Goal: Task Accomplishment & Management: Complete application form

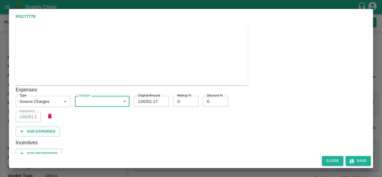
scroll to position [188, 0]
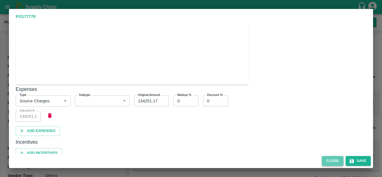
click at [328, 162] on button "Close" at bounding box center [333, 161] width 22 height 10
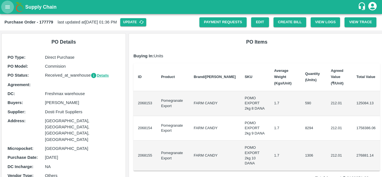
click at [8, 7] on icon "open drawer" at bounding box center [7, 7] width 6 height 6
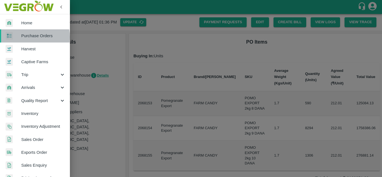
click at [28, 37] on span "Purchase Orders" at bounding box center [43, 36] width 44 height 6
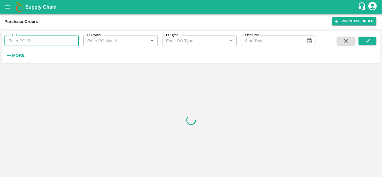
click at [45, 43] on input "PO ID" at bounding box center [41, 40] width 74 height 11
paste input "177424"
type input "177424"
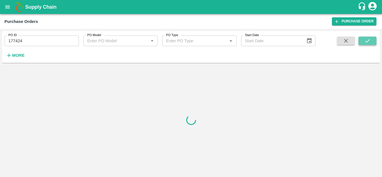
click at [364, 41] on button "submit" at bounding box center [367, 41] width 18 height 8
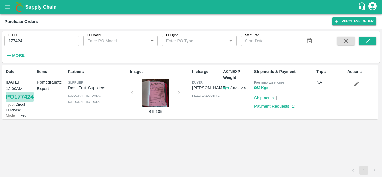
click at [17, 102] on link "PO 177424" at bounding box center [20, 97] width 28 height 10
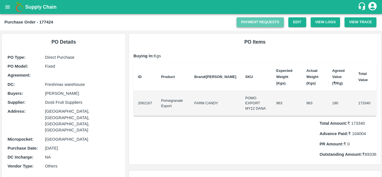
click at [269, 18] on link "Payment Requests" at bounding box center [259, 22] width 47 height 10
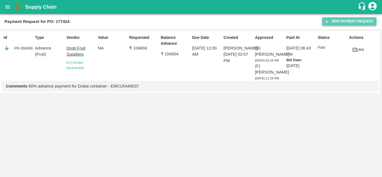
click at [352, 25] on button "New Payment Request" at bounding box center [349, 21] width 54 height 8
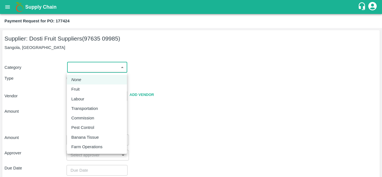
click at [83, 65] on body "Supply Chain Payment Request for PO: 177424 Supplier: Dosti Fruit Suppliers (97…" at bounding box center [191, 88] width 382 height 177
click at [86, 88] on div "Fruit" at bounding box center [96, 89] width 51 height 6
type input "1"
type input "Dosti Fruit Suppliers - 97635 09985(Supplier)"
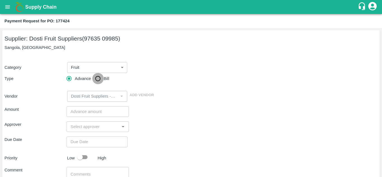
click at [98, 80] on input "Bill" at bounding box center [97, 78] width 11 height 11
radio input "true"
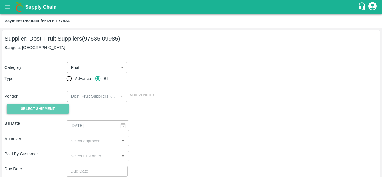
click at [50, 106] on span "Select Shipment" at bounding box center [38, 109] width 34 height 6
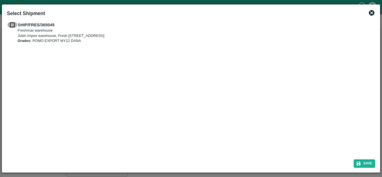
click at [14, 23] on input "checkbox" at bounding box center [12, 25] width 11 height 6
checkbox input "true"
click at [365, 160] on button "Save" at bounding box center [363, 163] width 21 height 8
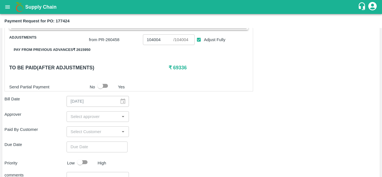
scroll to position [125, 0]
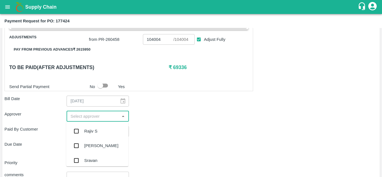
click at [95, 118] on input "input" at bounding box center [92, 116] width 49 height 7
type input "ayush"
click at [99, 135] on div "Ayush Khandal" at bounding box center [97, 131] width 62 height 15
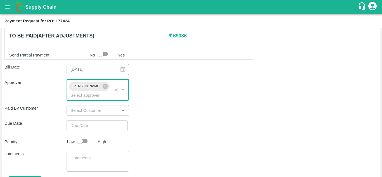
scroll to position [158, 0]
click at [98, 128] on input "Choose date" at bounding box center [94, 125] width 57 height 11
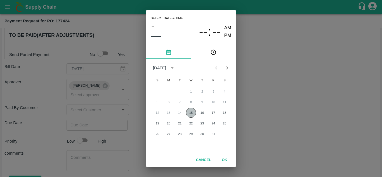
click at [190, 113] on button "15" at bounding box center [191, 113] width 10 height 10
type input "15/10/2025 12:00 AM"
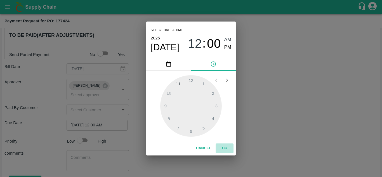
click at [225, 148] on button "OK" at bounding box center [224, 148] width 18 height 10
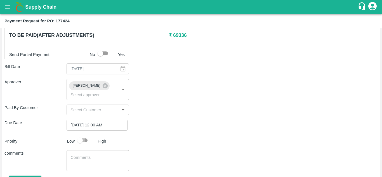
click at [91, 144] on input "checkbox" at bounding box center [80, 140] width 32 height 11
checkbox input "true"
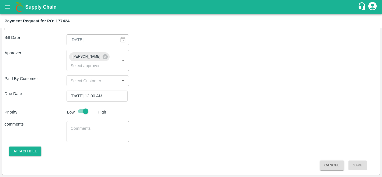
click at [78, 125] on div "x ​" at bounding box center [97, 131] width 62 height 21
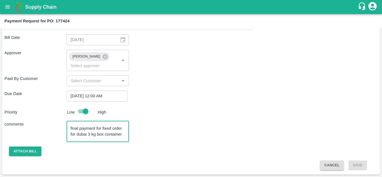
paste textarea "EMCU5449537"
type textarea "final payment for fixed order for dubai 3 kg box container EMCU5449537"
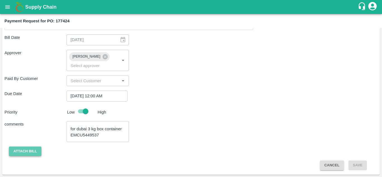
click at [28, 149] on button "Attach bill" at bounding box center [25, 151] width 32 height 10
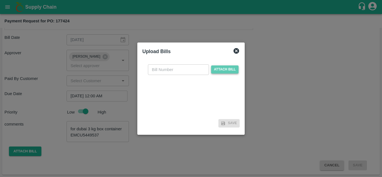
click at [222, 72] on span "Attach bill" at bounding box center [224, 69] width 27 height 8
click at [0, 0] on input "Attach bill" at bounding box center [0, 0] width 0 height 0
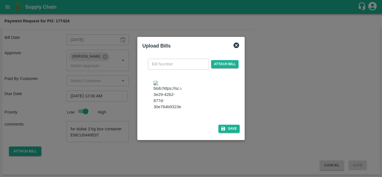
click at [169, 92] on img at bounding box center [167, 95] width 28 height 29
click at [171, 69] on input "text" at bounding box center [178, 64] width 61 height 11
type input "105"
click at [234, 125] on button "Save" at bounding box center [228, 129] width 21 height 8
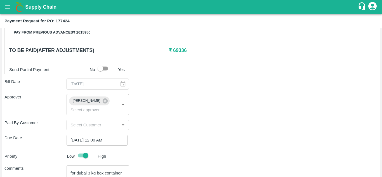
scroll to position [199, 0]
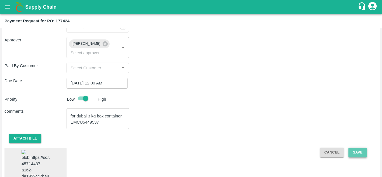
click at [353, 151] on button "Save" at bounding box center [357, 153] width 18 height 10
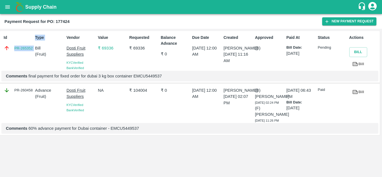
drag, startPoint x: 14, startPoint y: 49, endPoint x: 33, endPoint y: 50, distance: 19.0
click at [33, 50] on div "Id PR-265352 Type Bill ( Fruit ) Vendor Dosti Fruit Suppliers KYC Verified Bank…" at bounding box center [189, 57] width 379 height 52
copy link "PR-265352"
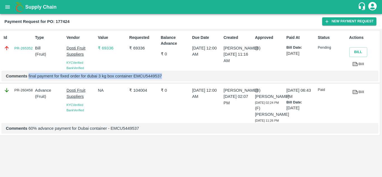
drag, startPoint x: 28, startPoint y: 75, endPoint x: 163, endPoint y: 71, distance: 134.7
click at [163, 71] on div "Comments final payment for fixed order for dubai 3 kg box container EMCU5449537" at bounding box center [189, 76] width 377 height 11
copy p "final payment for fixed order for dubai 3 kg box container EMCU5449537"
click at [5, 6] on icon "open drawer" at bounding box center [7, 7] width 6 height 6
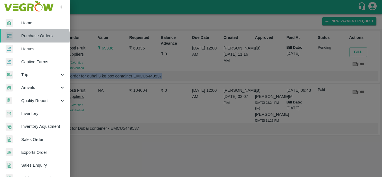
click at [34, 37] on span "Purchase Orders" at bounding box center [43, 36] width 44 height 6
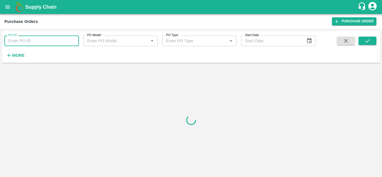
click at [35, 46] on input "PO ID" at bounding box center [41, 40] width 74 height 11
paste input "177779"
type input "177779"
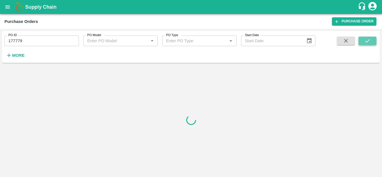
click at [369, 43] on icon "submit" at bounding box center [367, 41] width 6 height 6
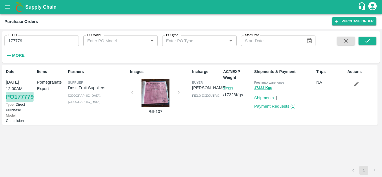
click at [13, 102] on link "PO 177779" at bounding box center [20, 97] width 28 height 10
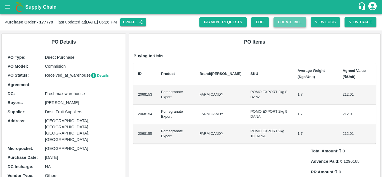
click at [281, 27] on button "Create Bill" at bounding box center [289, 22] width 33 height 10
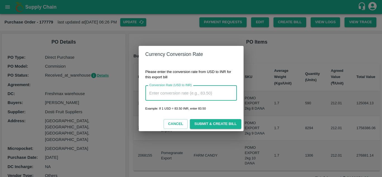
click at [181, 96] on input "Conversion Rate (USD to INR)" at bounding box center [190, 92] width 91 height 15
type input "88.37"
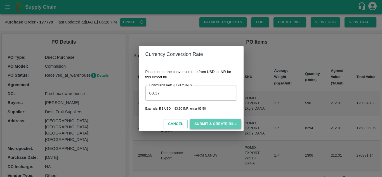
click at [225, 123] on button "Submit & Create Bill" at bounding box center [215, 124] width 51 height 10
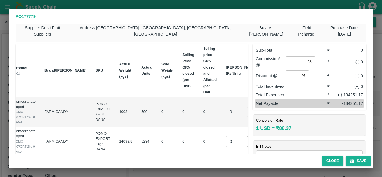
scroll to position [4, 0]
click at [290, 56] on input "number" at bounding box center [295, 61] width 20 height 11
type input "5"
click at [288, 72] on input "number" at bounding box center [292, 75] width 14 height 11
type input "0"
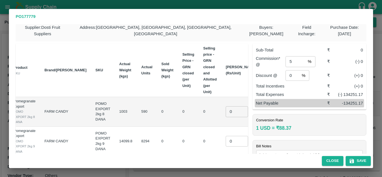
click at [300, 104] on div "Sub-Total ₹ 0 Commission* @ 5 % ​ ₹ (-) 0 Discount @ 0 % ​ ₹ (+) 0 Total Incent…" at bounding box center [307, 153] width 118 height 229
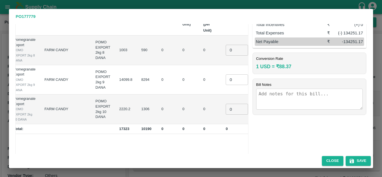
scroll to position [65, 0]
click at [225, 45] on input "0" at bounding box center [236, 50] width 22 height 11
type input "312.4847"
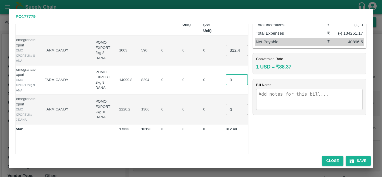
click at [225, 75] on input "0" at bounding box center [236, 80] width 22 height 11
click at [225, 105] on input "0" at bounding box center [236, 109] width 22 height 11
type input "252.3920"
click at [225, 72] on input "number" at bounding box center [236, 77] width 22 height 11
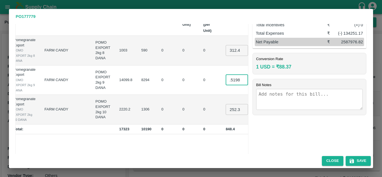
type input "283.5198"
click at [279, 125] on div "Sub-Total ₹ 2865503.15 Commission* @ 5 % ​ ₹ (-) 143275.16 Discount @ 0 % ​ ₹ (…" at bounding box center [307, 92] width 118 height 229
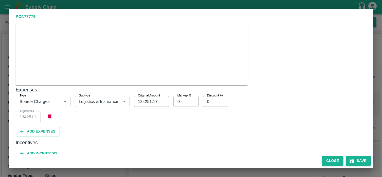
scroll to position [188, 0]
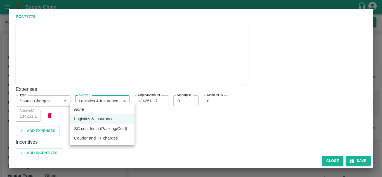
click at [115, 100] on body "Supply Chain Purchase Order - 177779 last updated at 13 Oct 2025, 06:26 PM Upda…" at bounding box center [191, 88] width 382 height 177
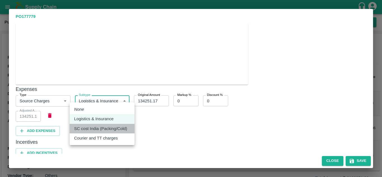
click at [106, 131] on p "SC cost India (Packing/Cold)" at bounding box center [100, 128] width 53 height 6
type input "11"
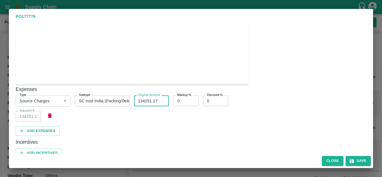
click at [158, 98] on input "134251.17" at bounding box center [151, 100] width 35 height 11
type input "134251.1"
type input "134251.10"
type input "134251"
type input "134251.00"
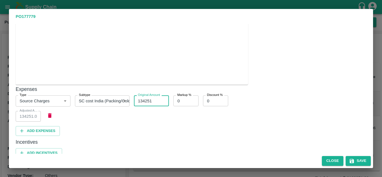
type input "13425"
type input "13425.00"
type input "1342"
type input "1342.00"
type input "134"
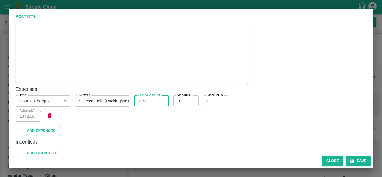
type input "134.00"
type input "13"
type input "13.00"
type input "1"
type input "1.00"
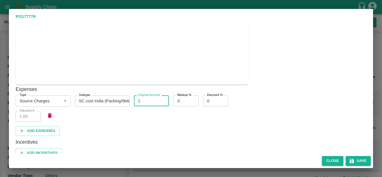
type input "0"
type input "0.00"
type input "04"
type input "4.00"
type input "040"
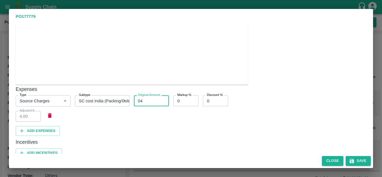
type input "40.00"
type input "04"
type input "4.00"
type input "0"
type input "0.00"
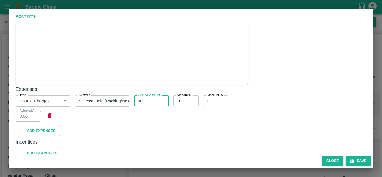
type input "400"
type input "400.00"
type input "40"
type input "40.00"
type input "407"
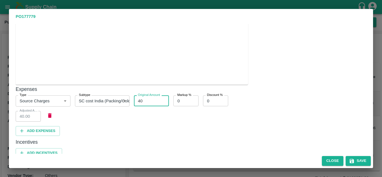
type input "407.00"
type input "4076"
type input "4076.00"
type input "40760"
type input "40760.00"
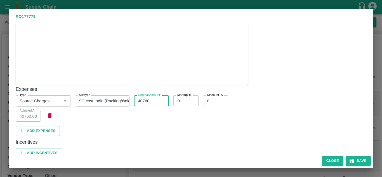
type input "407600"
type input "407600.00"
type input "407600"
click at [49, 126] on button "Add Expenses" at bounding box center [38, 131] width 44 height 10
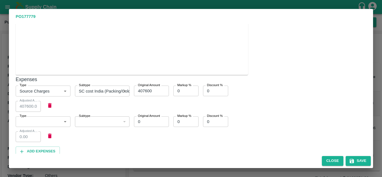
scroll to position [228, 0]
click at [49, 117] on body "Supply Chain Purchase Order - 177779 last updated at 13 Oct 2025, 06:26 PM Upda…" at bounding box center [191, 88] width 382 height 177
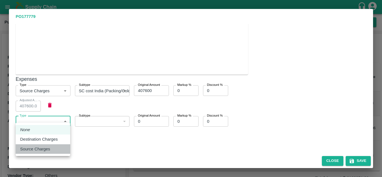
click at [41, 152] on li "Source Charges" at bounding box center [43, 148] width 54 height 9
type input "1"
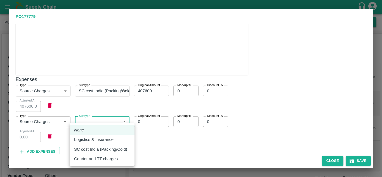
click at [104, 118] on body "Supply Chain Purchase Order - 177779 last updated at 13 Oct 2025, 06:26 PM Upda…" at bounding box center [191, 88] width 382 height 177
click at [100, 139] on p "Logistics & Insurance" at bounding box center [93, 139] width 39 height 6
type input "9"
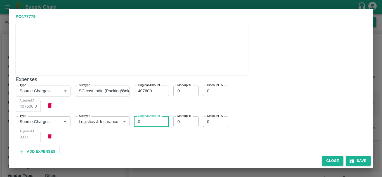
click at [141, 118] on input "0" at bounding box center [151, 121] width 35 height 11
paste input "168800"
type input "1688000"
type input "1688000.00"
type input "168800"
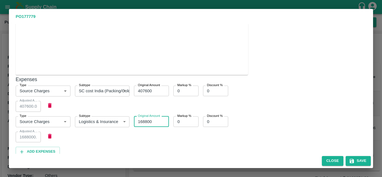
type input "168800.00"
type input "168800"
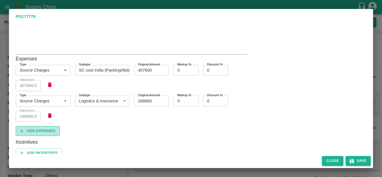
click at [42, 127] on button "Add Expenses" at bounding box center [38, 131] width 44 height 10
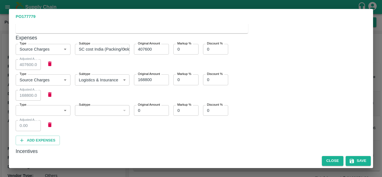
scroll to position [310, 0]
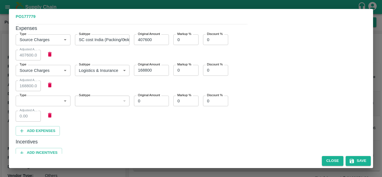
click at [43, 97] on body "Supply Chain Purchase Order - 177779 last updated at 13 Oct 2025, 06:26 PM Upda…" at bounding box center [191, 88] width 382 height 177
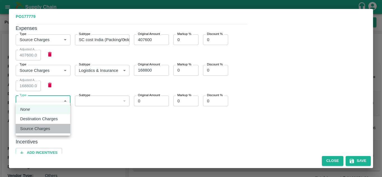
click at [44, 128] on p "Source Charges" at bounding box center [35, 128] width 30 height 6
type input "1"
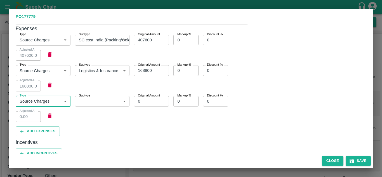
scroll to position [310, 0]
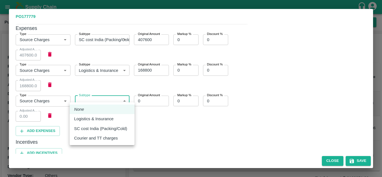
click at [95, 91] on body "Supply Chain Purchase Order - 177779 last updated at 13 Oct 2025, 06:26 PM Upda…" at bounding box center [191, 88] width 382 height 177
click at [98, 140] on p "Courier and TT charges" at bounding box center [96, 138] width 44 height 6
type input "12"
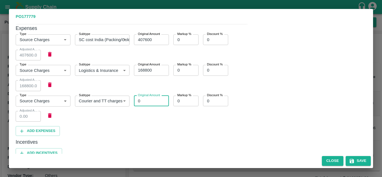
drag, startPoint x: 138, startPoint y: 98, endPoint x: 164, endPoint y: 102, distance: 26.3
click at [164, 102] on input "0" at bounding box center [151, 101] width 35 height 11
type input "4"
type input "4.00"
type input "46"
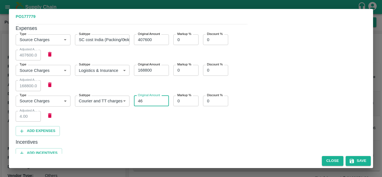
type input "46.00"
type input "463"
type input "463.00"
type input "4639"
type input "4639.00"
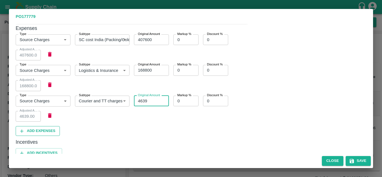
type input "4639"
click at [52, 126] on button "Add Expenses" at bounding box center [38, 131] width 44 height 10
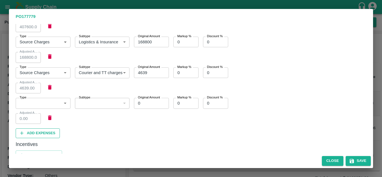
scroll to position [370, 0]
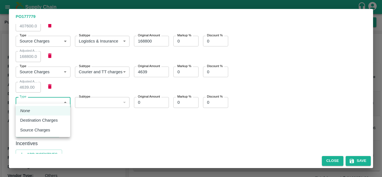
click at [34, 98] on body "Supply Chain Purchase Order - 177779 last updated at 13 Oct 2025, 06:26 PM Upda…" at bounding box center [191, 88] width 382 height 177
click at [38, 118] on p "Destination Charges" at bounding box center [39, 120] width 38 height 6
type input "2"
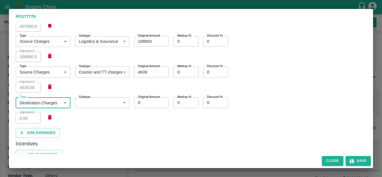
scroll to position [370, 0]
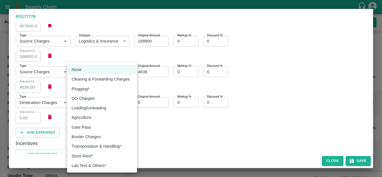
click at [97, 100] on body "Supply Chain Purchase Order - 177779 last updated at 13 Oct 2025, 06:26 PM Upda…" at bounding box center [191, 88] width 382 height 177
click at [106, 83] on li "Clearing & Forwarding Charges" at bounding box center [102, 78] width 70 height 9
type input "10"
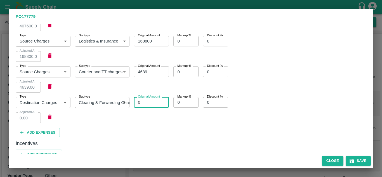
click at [148, 100] on input "0" at bounding box center [151, 102] width 35 height 11
type input "5"
type input "5.00"
type input "56"
type input "56.00"
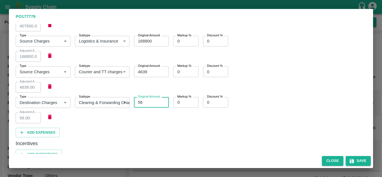
type input "561"
type input "561.00"
type input "5612"
type input "5612.00"
type input "56120"
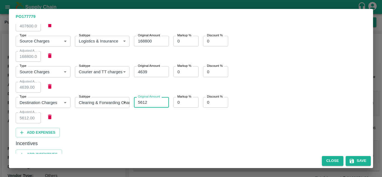
type input "56120.00"
type input "56120"
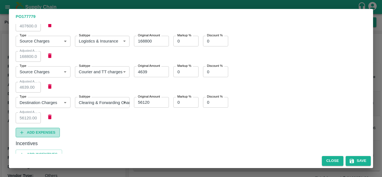
click at [29, 129] on button "Add Expenses" at bounding box center [38, 133] width 44 height 10
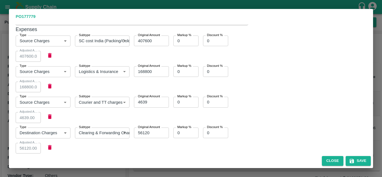
scroll to position [400, 0]
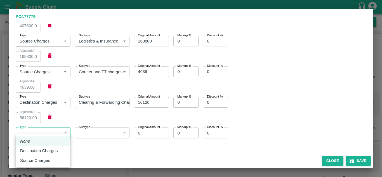
click at [35, 130] on body "Supply Chain Purchase Order - 177779 last updated at 13 Oct 2025, 06:26 PM Upda…" at bounding box center [191, 88] width 382 height 177
click at [36, 147] on li "Destination Charges" at bounding box center [43, 150] width 54 height 9
type input "2"
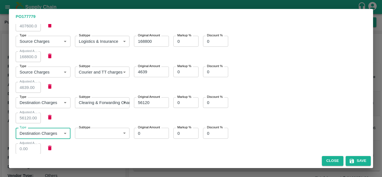
scroll to position [401, 0]
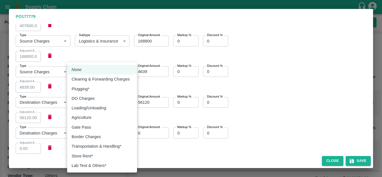
click at [87, 127] on body "Supply Chain Purchase Order - 177779 last updated at 13 Oct 2025, 06:26 PM Upda…" at bounding box center [191, 88] width 382 height 177
click at [95, 146] on p "Transportation & Handling*" at bounding box center [97, 146] width 50 height 6
type input "19"
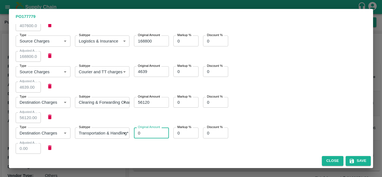
click at [143, 128] on input "0" at bounding box center [151, 132] width 35 height 11
type input "4"
type input "4.00"
type input "42"
type input "42.00"
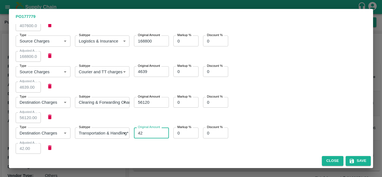
type input "423"
type input "423.00"
type input "4231"
type input "4231.00"
type input "42312"
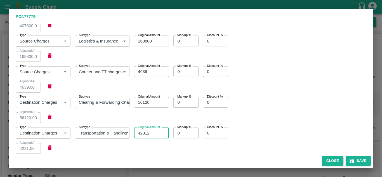
type input "42312.00"
type input "42312"
click at [99, 150] on div "Supplier : Dosti Fruit Suppliers Address : Sangola, Solapur, Sangola, Maharasht…" at bounding box center [191, 89] width 364 height 130
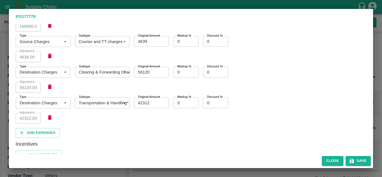
scroll to position [433, 0]
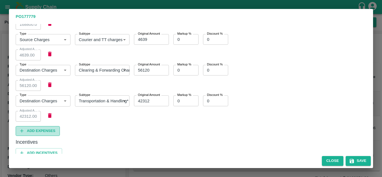
click at [42, 126] on button "Add Expenses" at bounding box center [38, 131] width 44 height 10
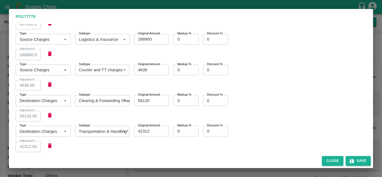
scroll to position [463, 0]
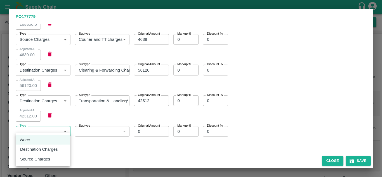
click at [44, 125] on body "Supply Chain Purchase Order - 177779 last updated at 13 Oct 2025, 06:26 PM Upda…" at bounding box center [191, 88] width 382 height 177
click at [42, 146] on li "Destination Charges" at bounding box center [43, 148] width 54 height 9
type input "2"
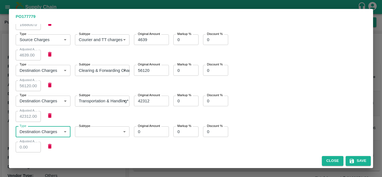
scroll to position [464, 0]
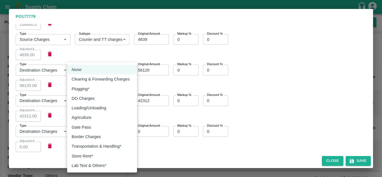
click at [97, 127] on body "Supply Chain Purchase Order - 177779 last updated at 13 Oct 2025, 06:26 PM Upda…" at bounding box center [191, 88] width 382 height 177
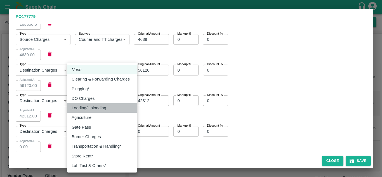
click at [97, 108] on p "Loading/Unloading" at bounding box center [89, 108] width 35 height 6
type input "14"
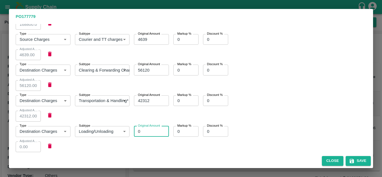
click at [148, 129] on input "0" at bounding box center [151, 131] width 35 height 11
type input "1"
type input "1.00"
type input "10"
type input "10.00"
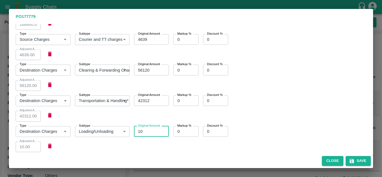
type input "104"
type input "104.00"
type input "1042"
type input "1042.00"
type input "10427"
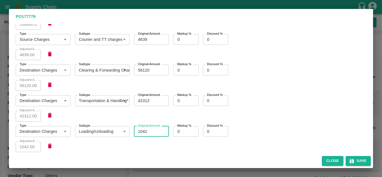
type input "10427.00"
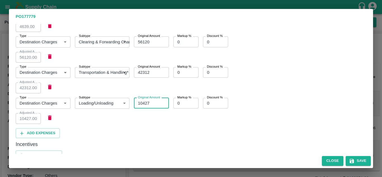
scroll to position [494, 0]
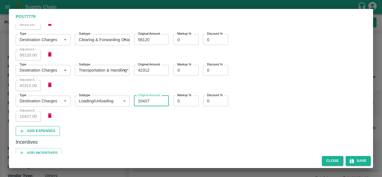
type input "10427"
click at [36, 126] on button "Add Expenses" at bounding box center [38, 131] width 44 height 10
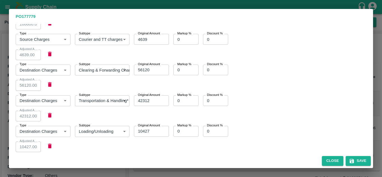
scroll to position [524, 0]
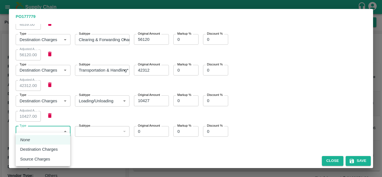
click at [44, 126] on body "Supply Chain Purchase Order - 177779 last updated at 13 Oct 2025, 06:26 PM Upda…" at bounding box center [191, 88] width 382 height 177
click at [41, 146] on li "Destination Charges" at bounding box center [43, 148] width 54 height 9
type input "2"
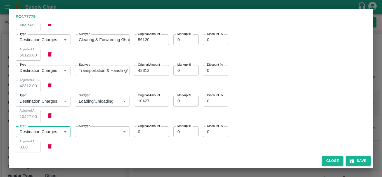
scroll to position [525, 0]
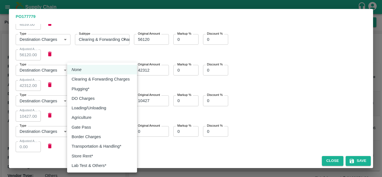
click at [86, 130] on body "Supply Chain Purchase Order - 177779 last updated at 13 Oct 2025, 06:26 PM Upda…" at bounding box center [191, 88] width 382 height 177
click at [150, 144] on div at bounding box center [191, 88] width 382 height 177
click at [91, 128] on body "Supply Chain Purchase Order - 177779 last updated at 13 Oct 2025, 06:26 PM Upda…" at bounding box center [191, 88] width 382 height 177
click at [150, 151] on div at bounding box center [191, 88] width 382 height 177
click at [92, 126] on body "Supply Chain Purchase Order - 177779 last updated at 13 Oct 2025, 06:26 PM Upda…" at bounding box center [191, 88] width 382 height 177
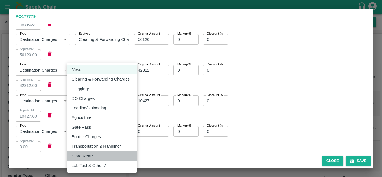
click at [88, 158] on p "Store Rent*" at bounding box center [83, 156] width 22 height 6
type input "20"
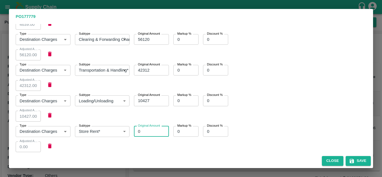
click at [144, 128] on input "0" at bounding box center [151, 131] width 35 height 11
type input "57"
type input "57.00"
type input "574"
type input "574.00"
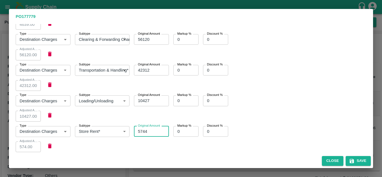
type input "57445"
type input "57445.00"
click at [154, 136] on div "Type Destination Charges 2 Type Subtype Store Rent* 20 Subtype Original Amount …" at bounding box center [129, 137] width 237 height 31
click at [148, 126] on input "57445" at bounding box center [151, 131] width 35 height 11
type input "57"
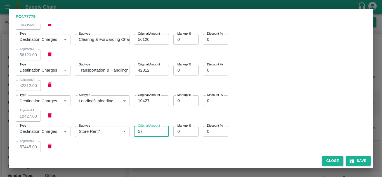
type input "57.00"
type input "575"
type input "575.00"
type input "57545"
type input "57545.00"
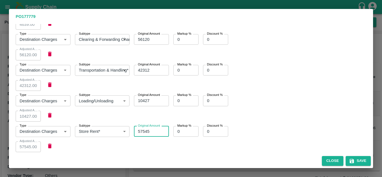
type input "57545"
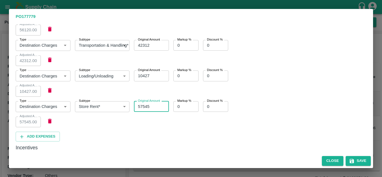
scroll to position [555, 0]
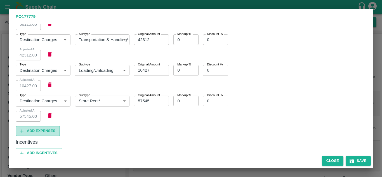
click at [42, 130] on button "Add Expenses" at bounding box center [38, 131] width 44 height 10
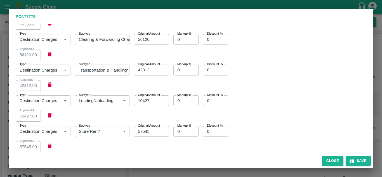
scroll to position [585, 0]
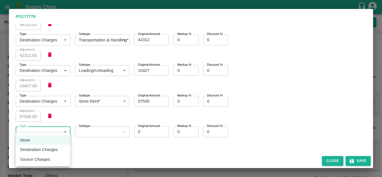
click at [59, 124] on body "Supply Chain Purchase Order - 177779 last updated at 13 Oct 2025, 06:26 PM Upda…" at bounding box center [191, 88] width 382 height 177
click at [37, 147] on p "Destination Charges" at bounding box center [39, 149] width 38 height 6
type input "2"
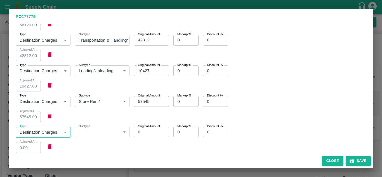
scroll to position [586, 0]
click at [95, 126] on body "Supply Chain Purchase Order - 177779 last updated at 13 Oct 2025, 06:26 PM Upda…" at bounding box center [191, 88] width 382 height 177
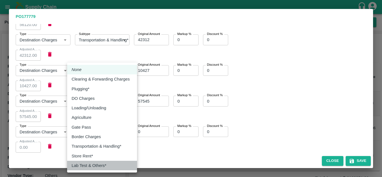
click at [93, 164] on p "Lab Test & Others*" at bounding box center [89, 165] width 35 height 6
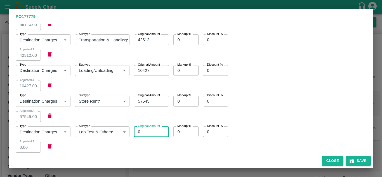
click at [146, 127] on input "0" at bounding box center [151, 131] width 35 height 11
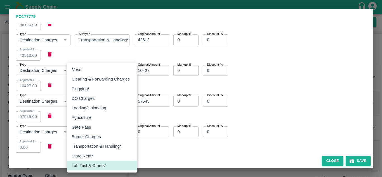
click at [99, 127] on body "Supply Chain Purchase Order - 177779 last updated at 13 Oct 2025, 06:26 PM Upda…" at bounding box center [191, 88] width 382 height 177
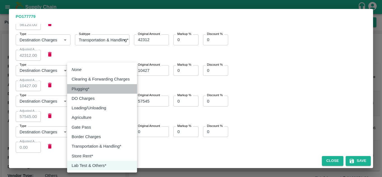
click at [91, 88] on div "Plugging*" at bounding box center [82, 89] width 21 height 6
type input "18"
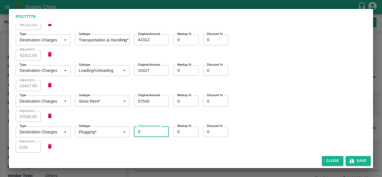
click at [144, 128] on input "0" at bounding box center [151, 131] width 35 height 11
type input "43"
type input "43.00"
type input "4385"
type input "4385.00"
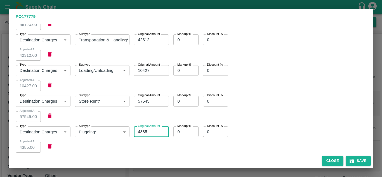
type input "43851"
type input "43851.00"
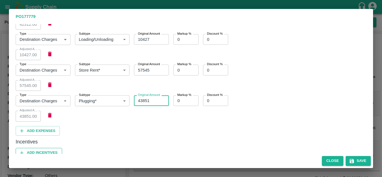
type input "43851"
click at [45, 150] on button "Add Incentives" at bounding box center [39, 153] width 46 height 10
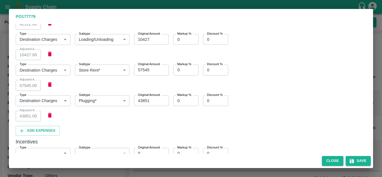
scroll to position [677, 0]
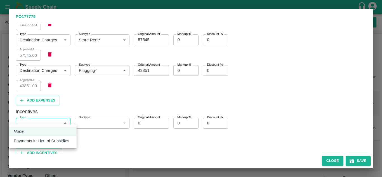
click at [44, 119] on body "Supply Chain Purchase Order - 177779 last updated at 13 Oct 2025, 06:26 PM Upda…" at bounding box center [191, 88] width 382 height 177
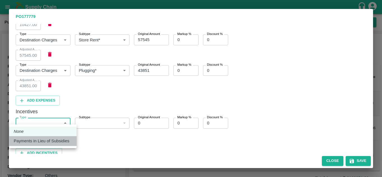
click at [58, 142] on p "Payments in Lieu of Subsidies" at bounding box center [42, 141] width 56 height 6
type input "1"
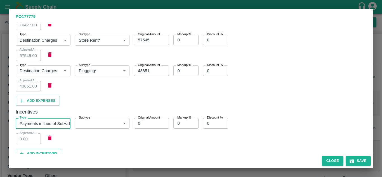
scroll to position [678, 0]
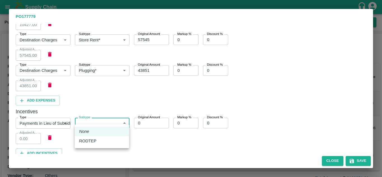
click at [98, 120] on body "Supply Chain Purchase Order - 177779 last updated at 13 Oct 2025, 06:26 PM Upda…" at bounding box center [191, 88] width 382 height 177
click at [98, 140] on div "RODTEP" at bounding box center [89, 141] width 20 height 6
type input "1"
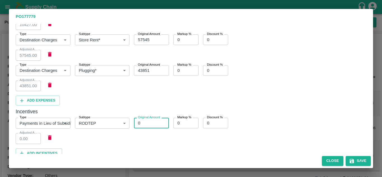
click at [144, 118] on input "0" at bounding box center [151, 123] width 35 height 11
type input "2"
type input "2.00"
type input "29"
type input "29.00"
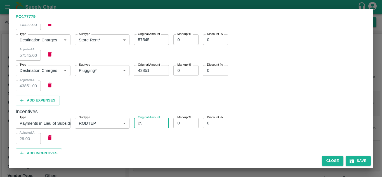
type input "294"
type input "294.00"
type input "2944"
type input "2944.00"
type input "29449"
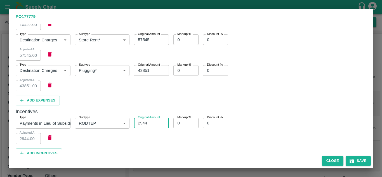
type input "29449.00"
type input "29449"
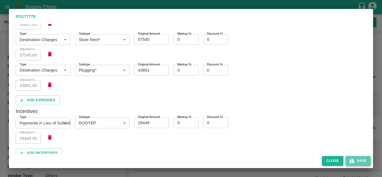
click at [359, 158] on button "Save" at bounding box center [357, 161] width 25 height 10
click at [360, 159] on button "Save" at bounding box center [357, 161] width 25 height 10
